Goal: Information Seeking & Learning: Find specific page/section

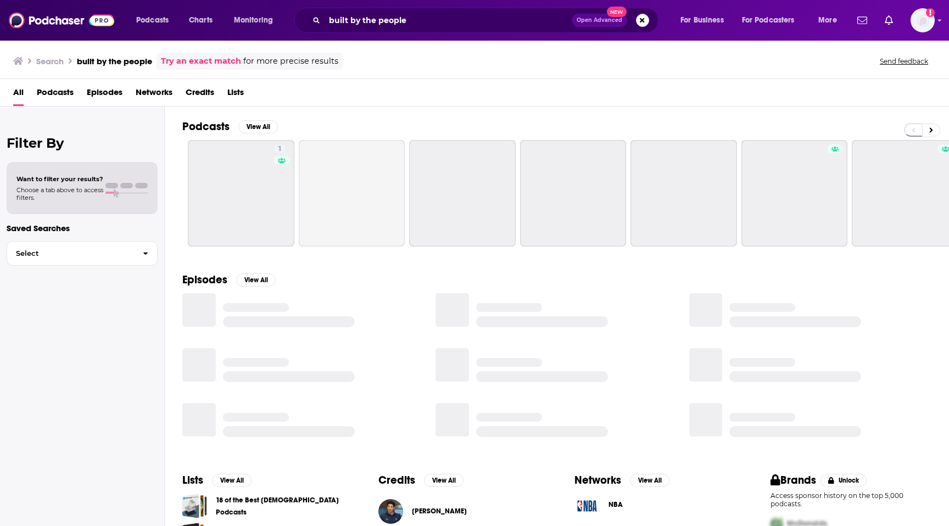
click at [410, 29] on div "built by the people Open Advanced New" at bounding box center [476, 20] width 364 height 25
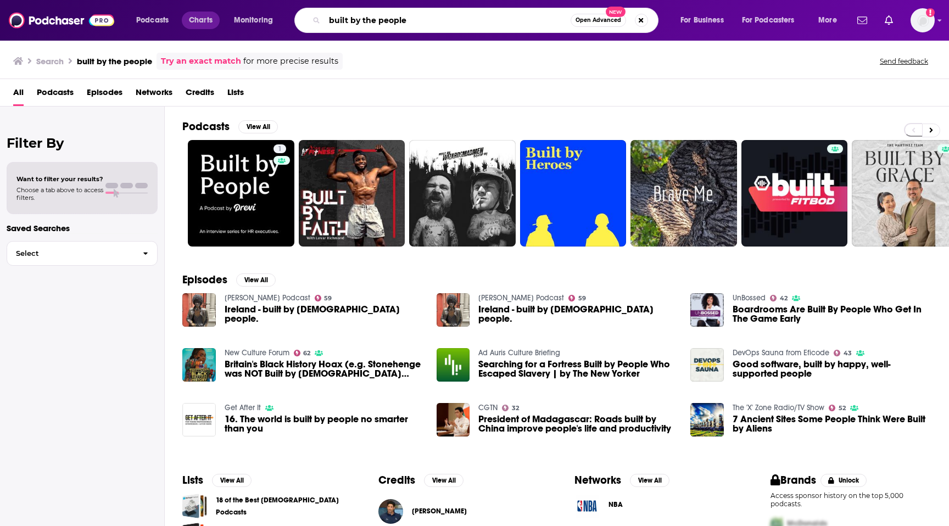
drag, startPoint x: 410, startPoint y: 19, endPoint x: 186, endPoint y: 19, distance: 224.1
click at [186, 19] on div "Podcasts Charts Monitoring built by the people Open Advanced New For Business F…" at bounding box center [488, 20] width 719 height 25
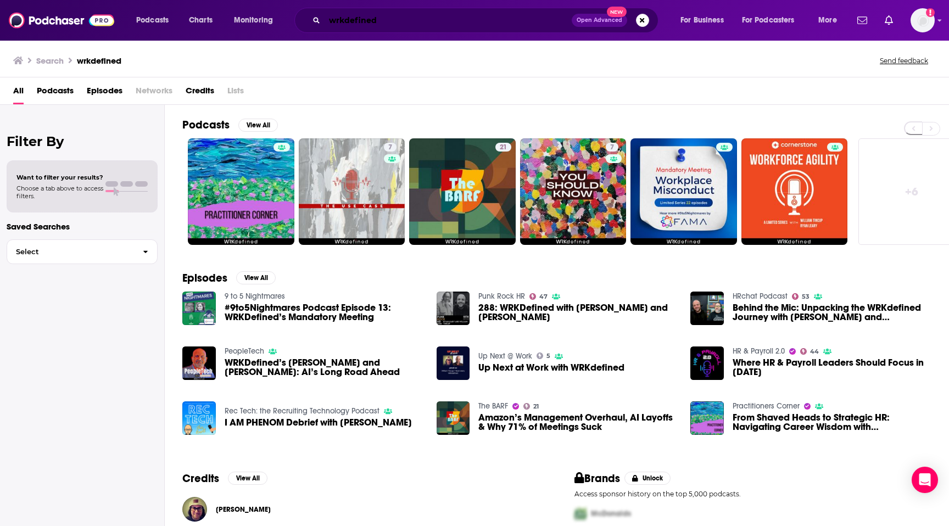
click at [450, 25] on input "wrkdefined" at bounding box center [448, 21] width 247 height 18
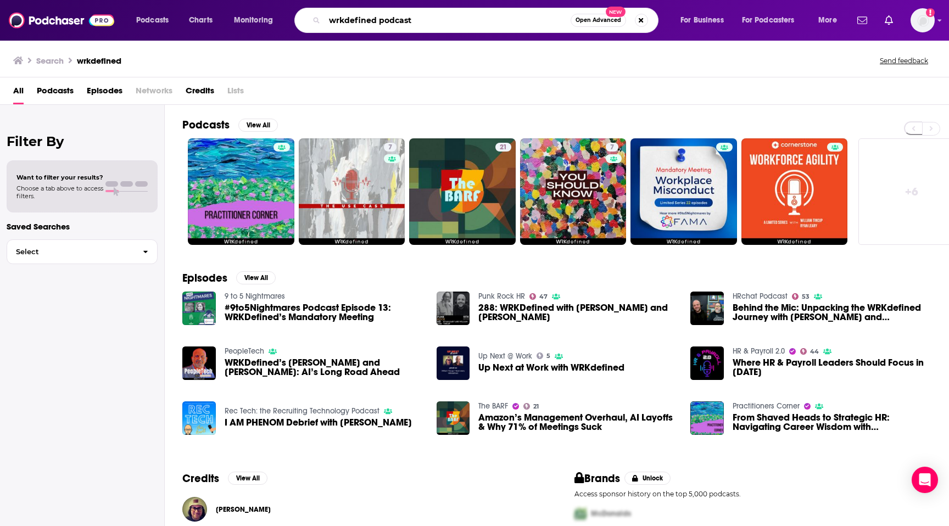
type input "wrkdefined podcast"
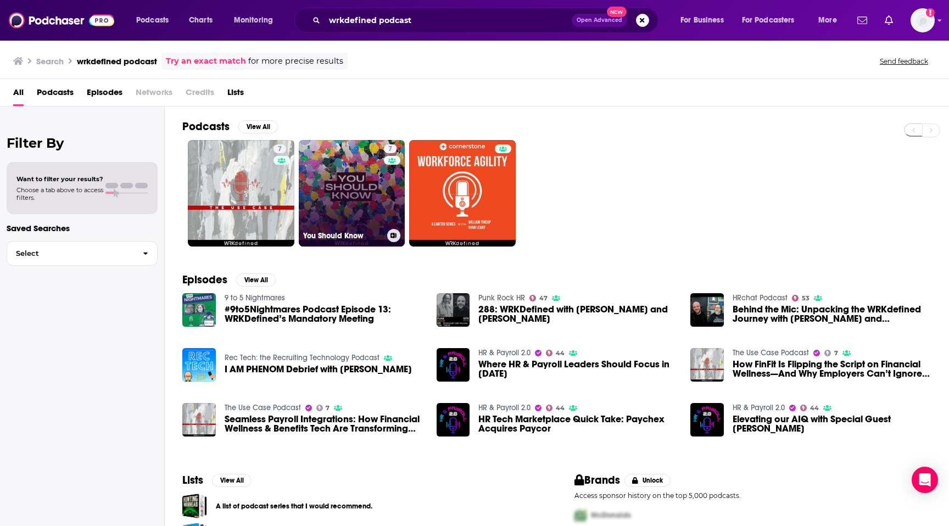
scroll to position [7, 0]
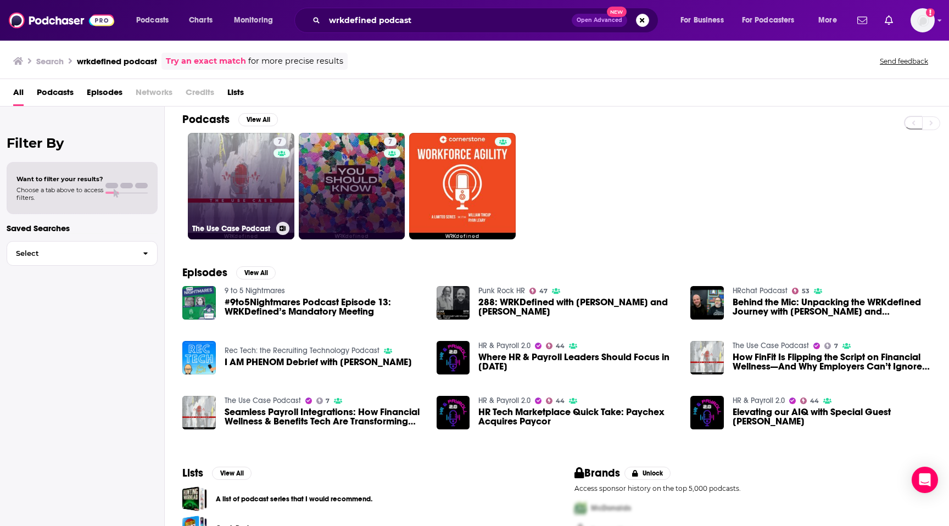
click at [247, 203] on link "7 The Use Case Podcast" at bounding box center [241, 186] width 107 height 107
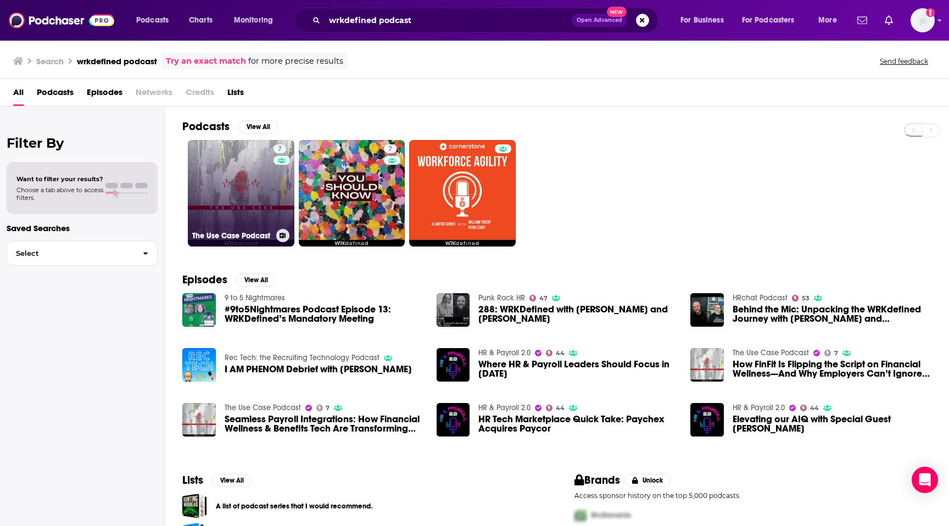
click at [249, 183] on link "7 The Use Case Podcast" at bounding box center [241, 193] width 107 height 107
